Goal: Check status: Check status

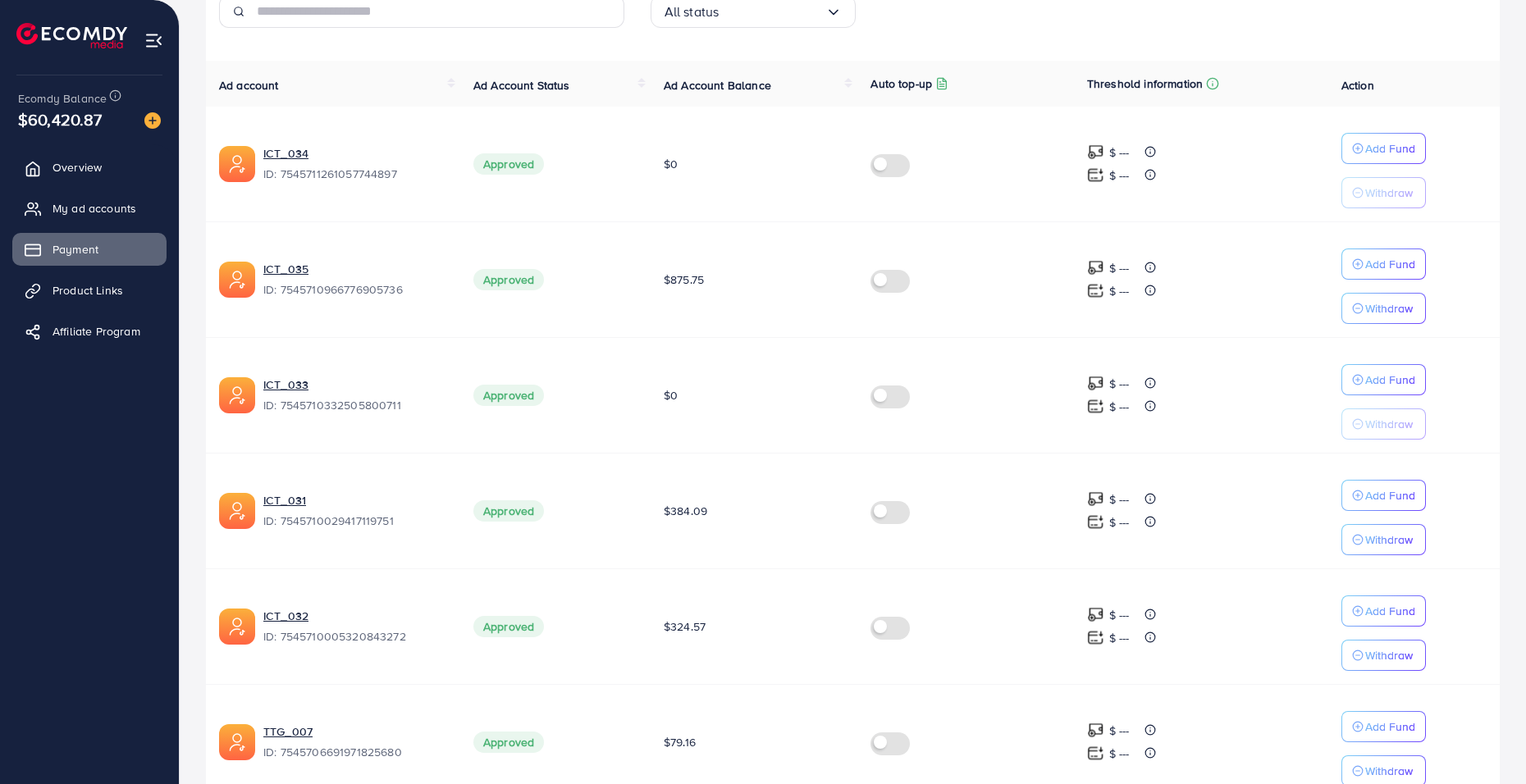
scroll to position [328, 0]
click at [588, 308] on td "Approved" at bounding box center [555, 277] width 190 height 115
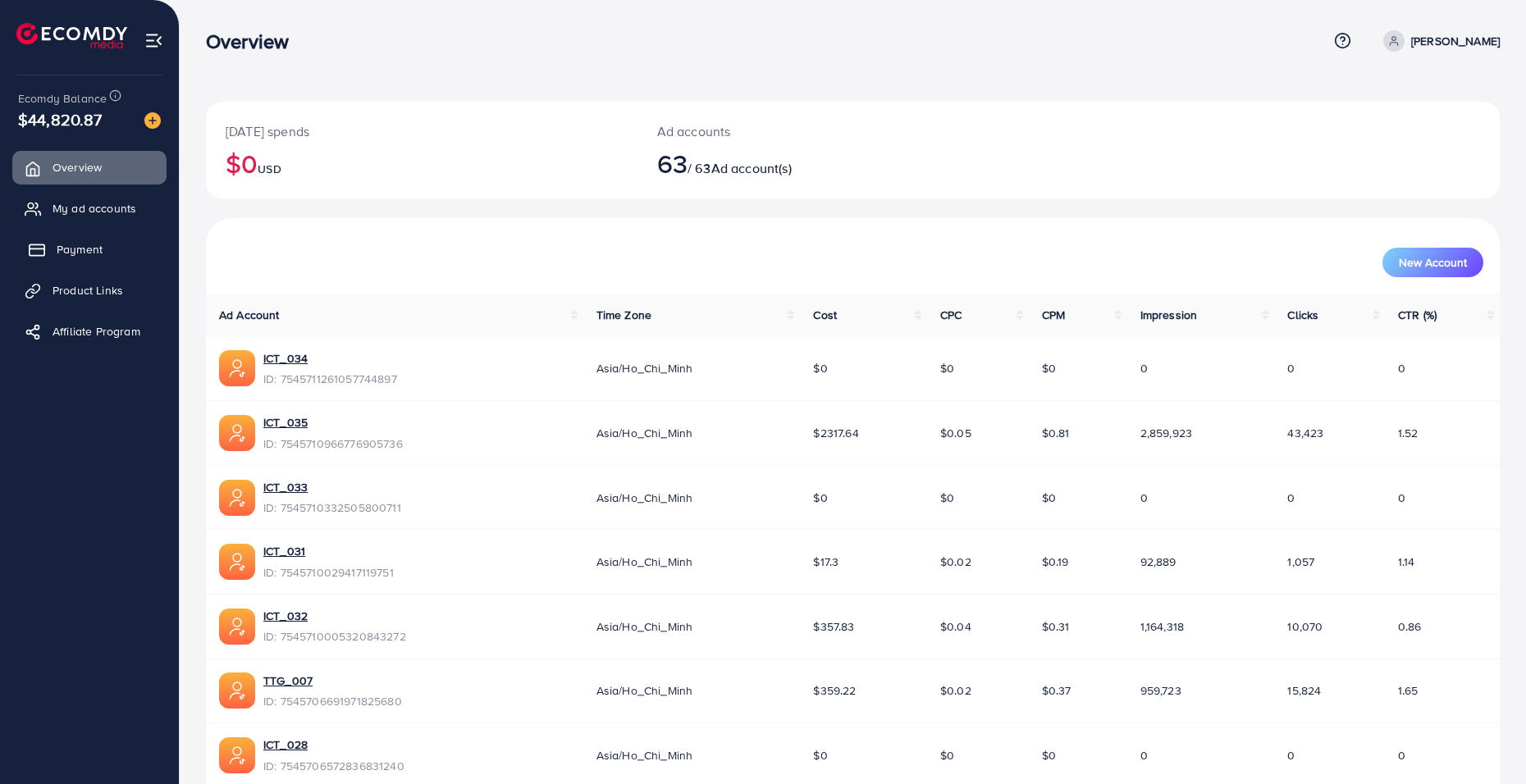
click at [86, 253] on span "Payment" at bounding box center [79, 248] width 46 height 16
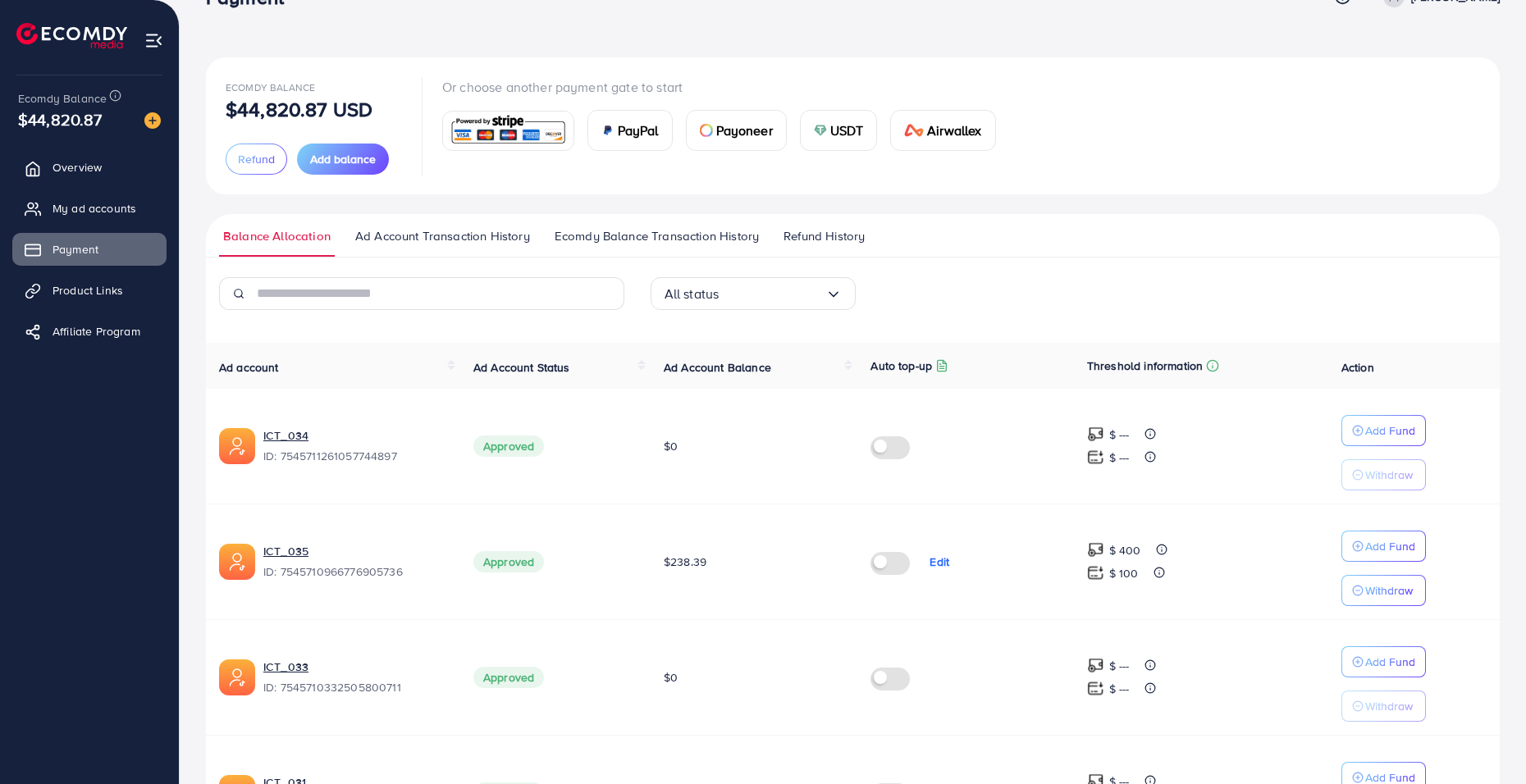
scroll to position [164, 0]
